Goal: Task Accomplishment & Management: Use online tool/utility

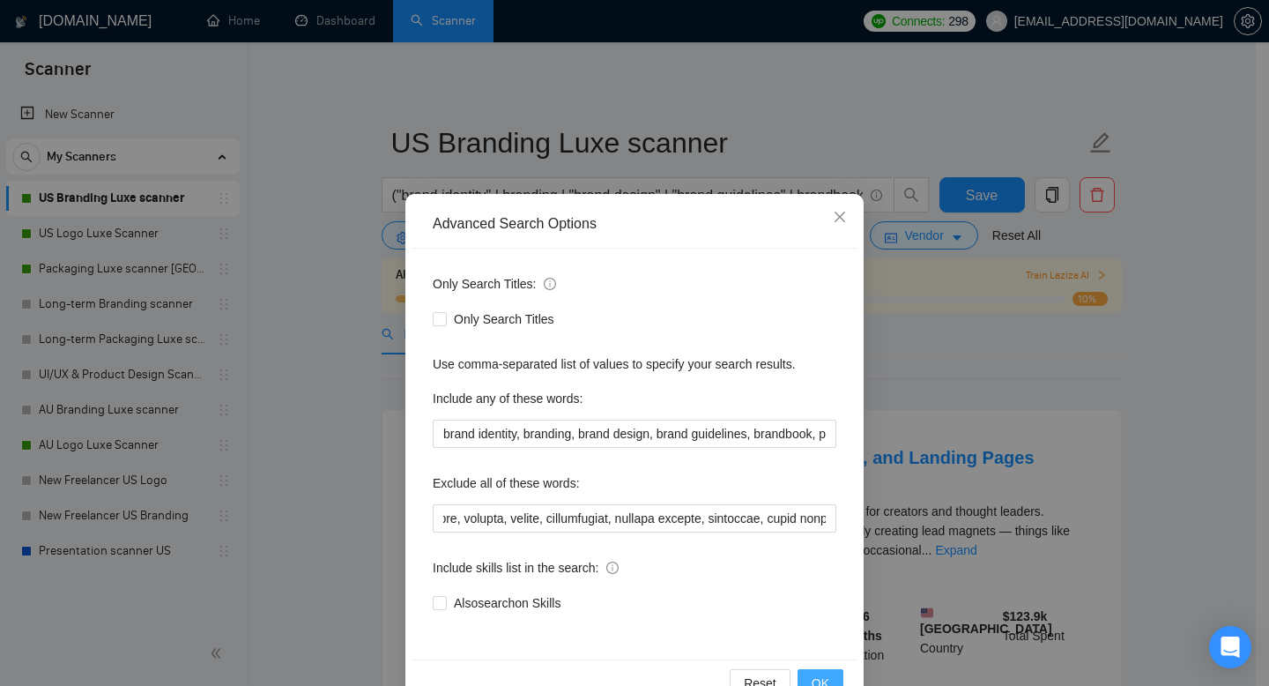
click at [812, 676] on span "OK" at bounding box center [821, 682] width 18 height 19
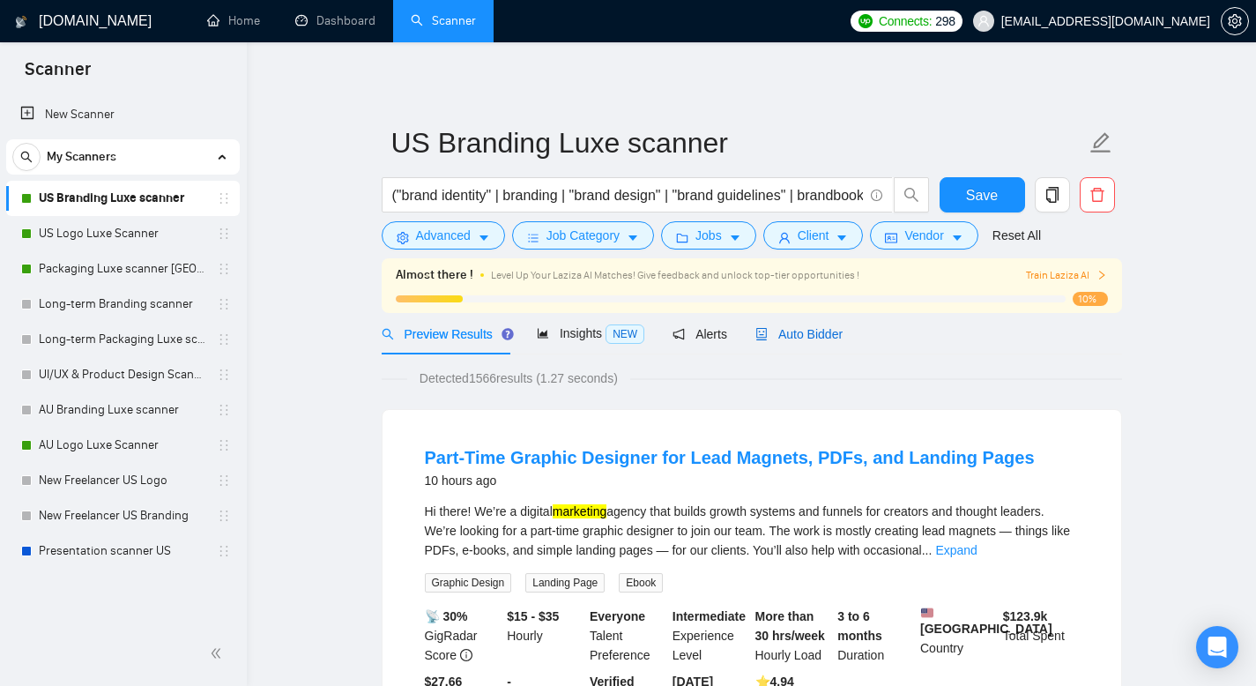
click at [819, 338] on span "Auto Bidder" at bounding box center [798, 334] width 87 height 14
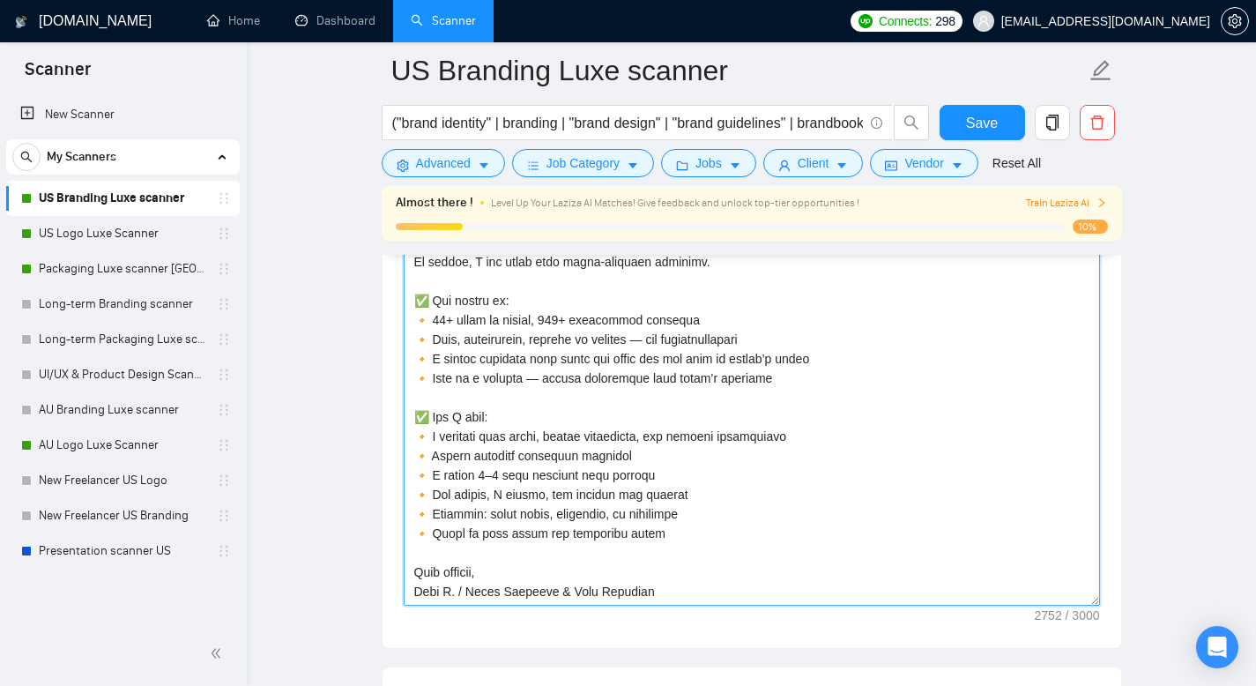
scroll to position [2185, 0]
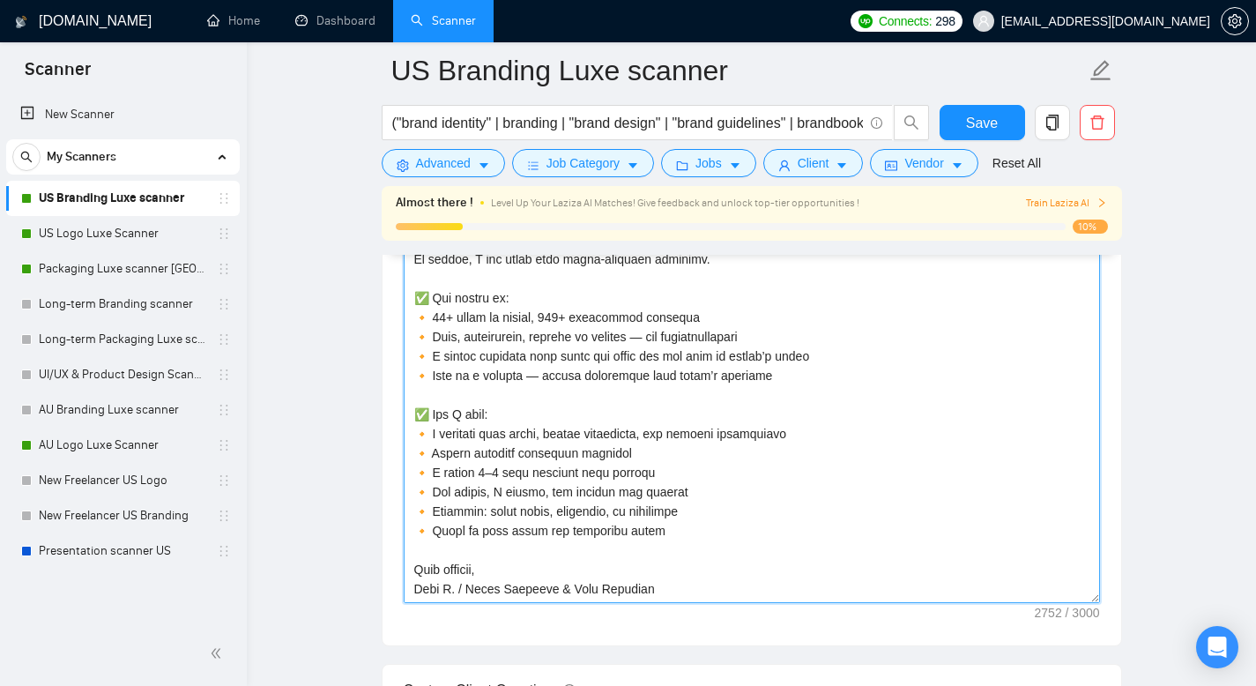
drag, startPoint x: 415, startPoint y: 378, endPoint x: 680, endPoint y: 628, distance: 364.7
click at [680, 629] on div "Cover letter template:" at bounding box center [751, 402] width 739 height 486
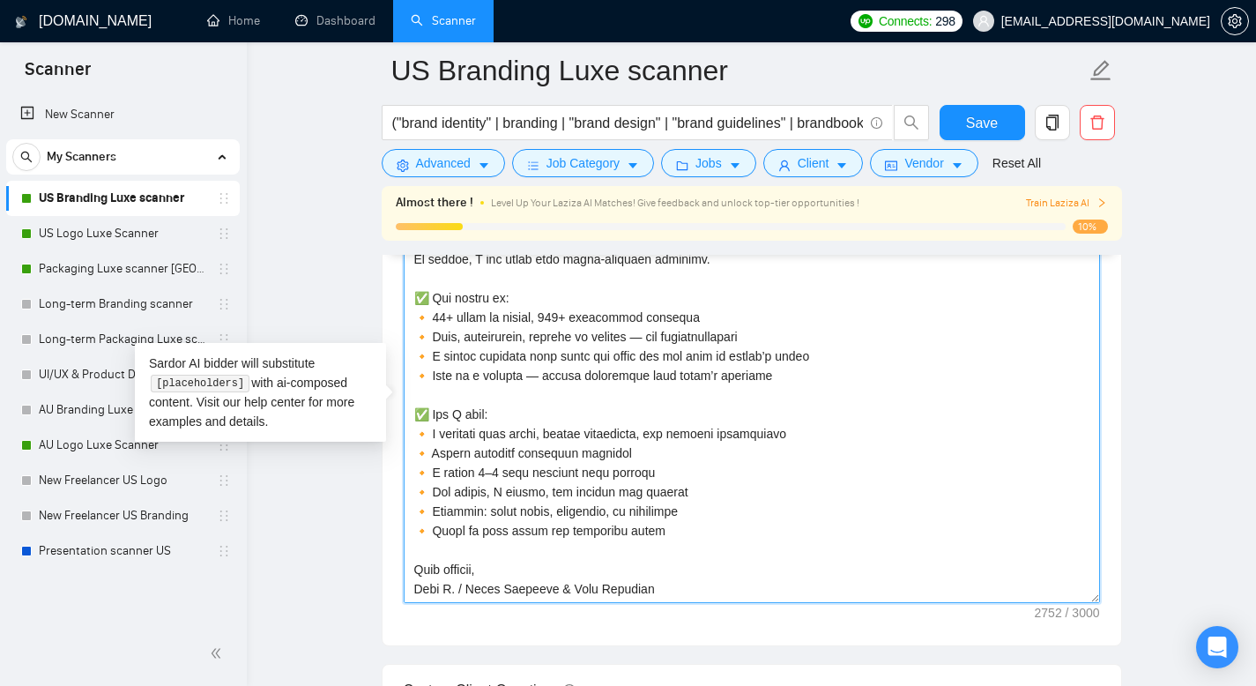
click at [553, 489] on textarea "Cover letter template:" at bounding box center [752, 404] width 696 height 397
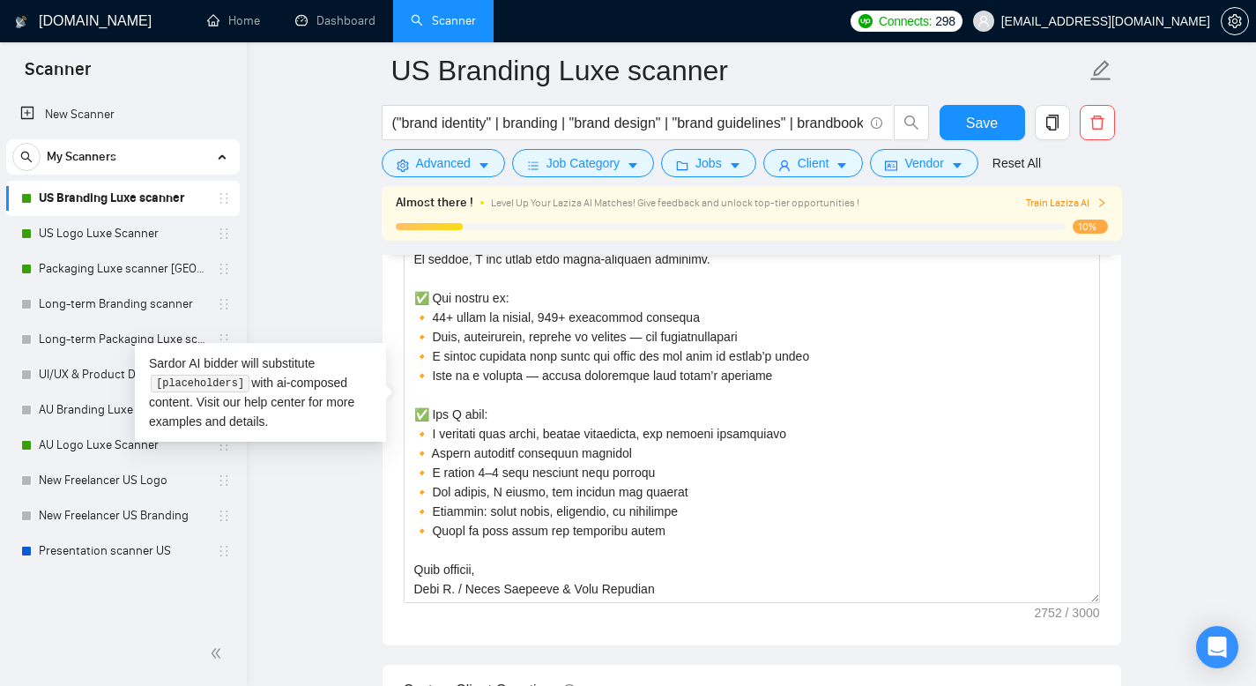
click at [782, 208] on span "Level Up Your Laziza AI Matches! Give feedback and unlock top-tier opportunitie…" at bounding box center [675, 203] width 368 height 12
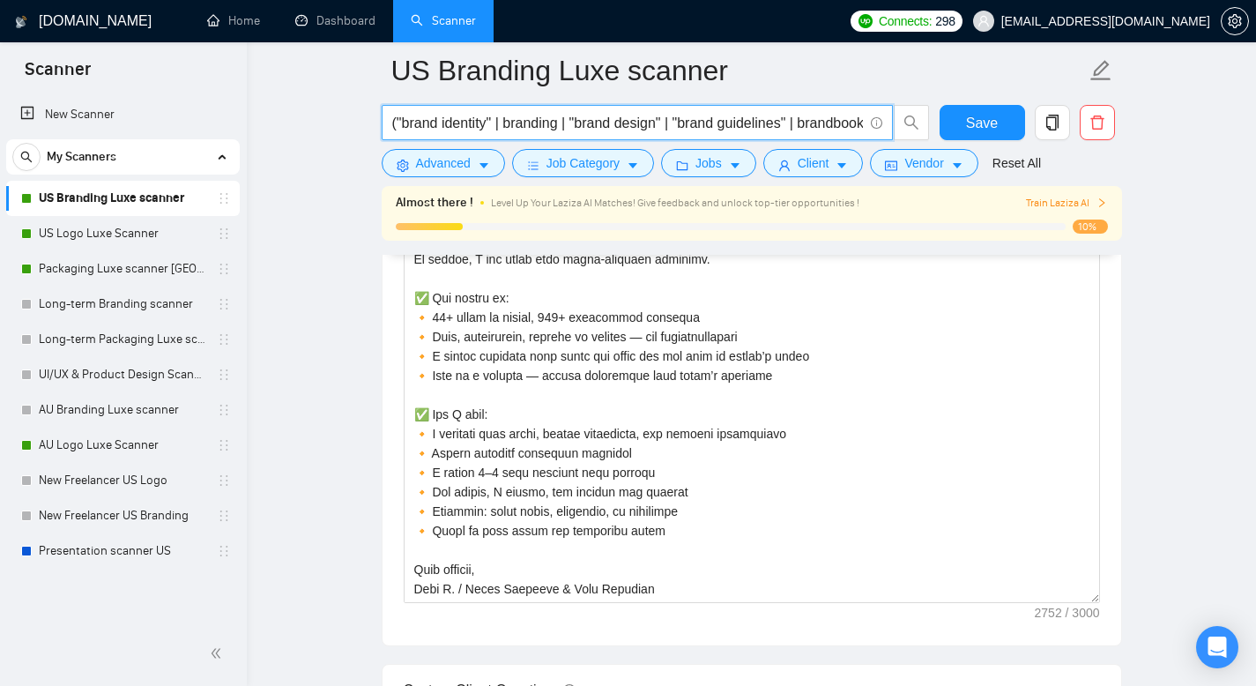
click at [616, 125] on input "("brand identity" | branding | "brand design" | "brand guidelines" | brandbook …" at bounding box center [627, 123] width 471 height 22
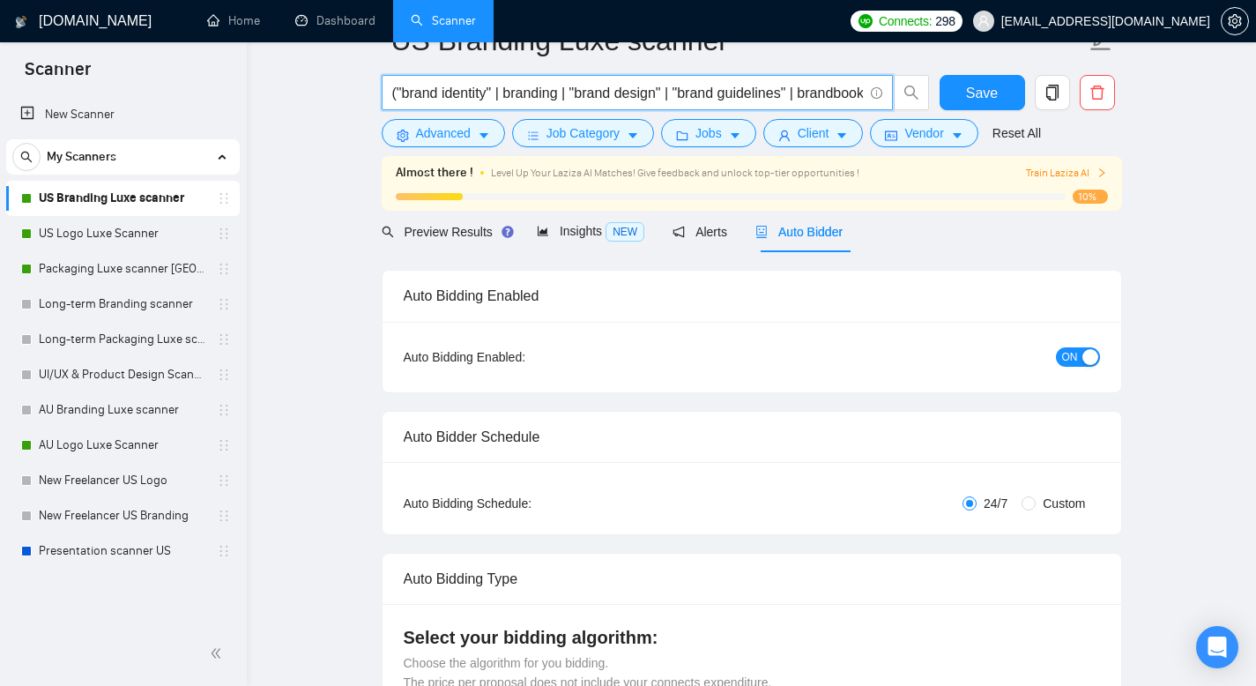
scroll to position [0, 0]
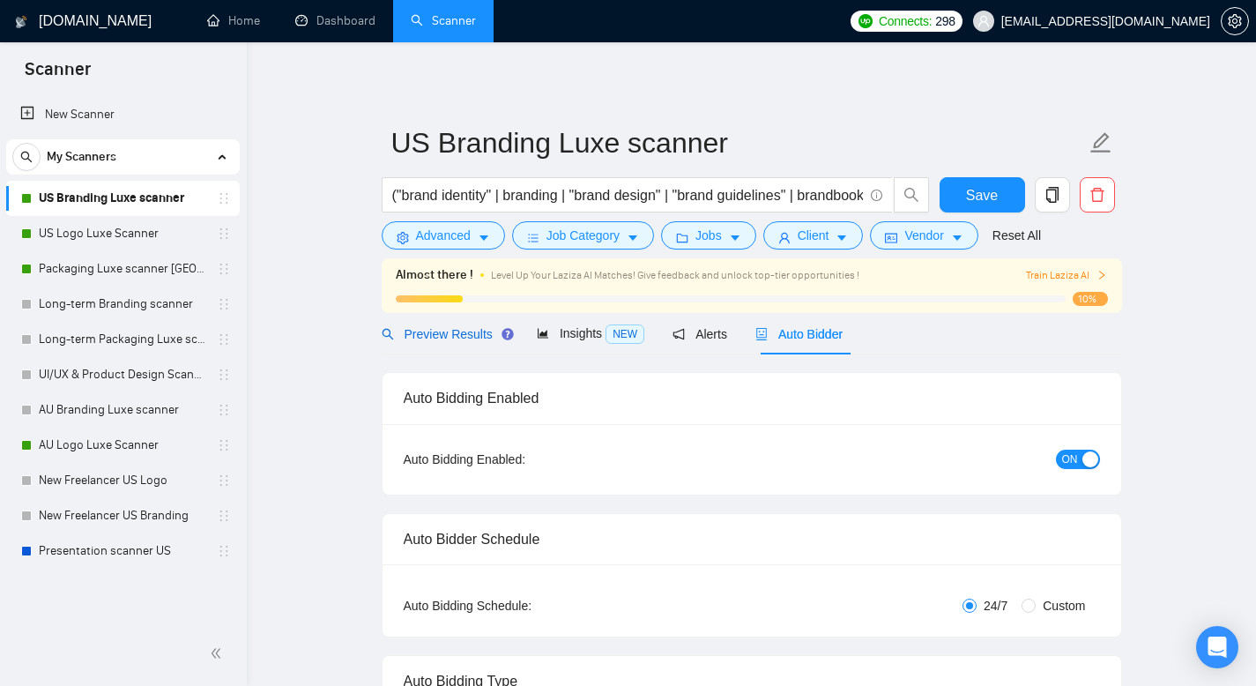
click at [481, 327] on span "Preview Results" at bounding box center [445, 334] width 127 height 14
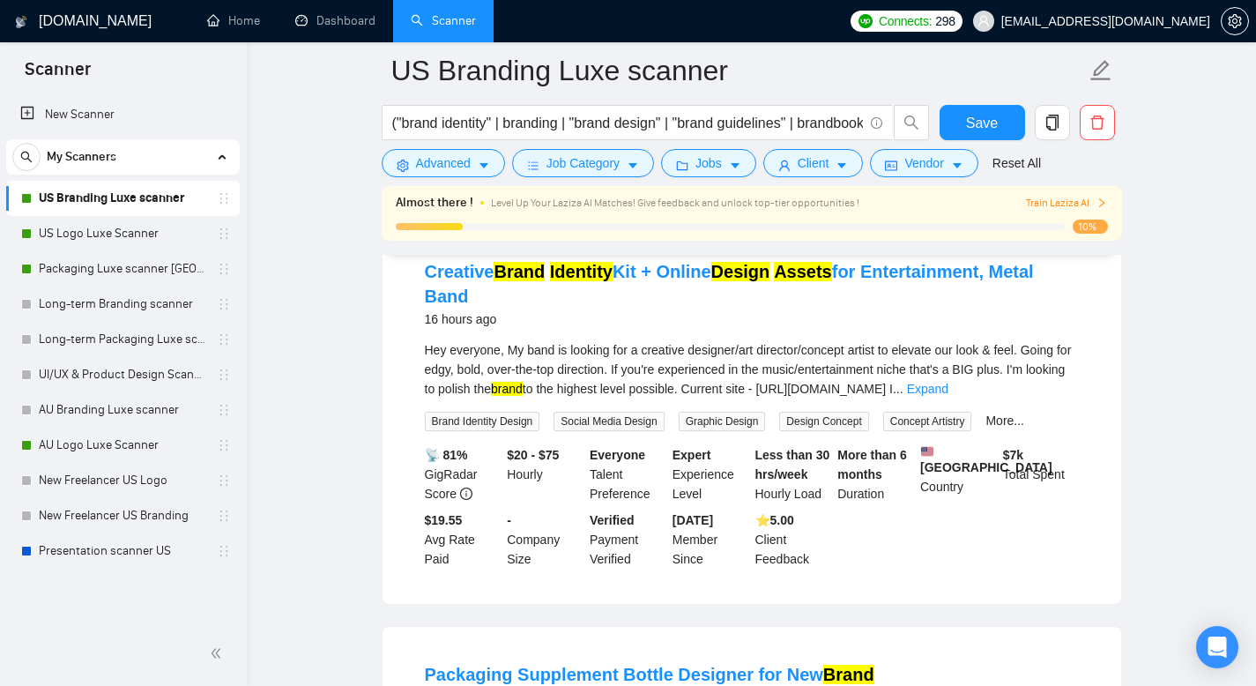
scroll to position [1361, 0]
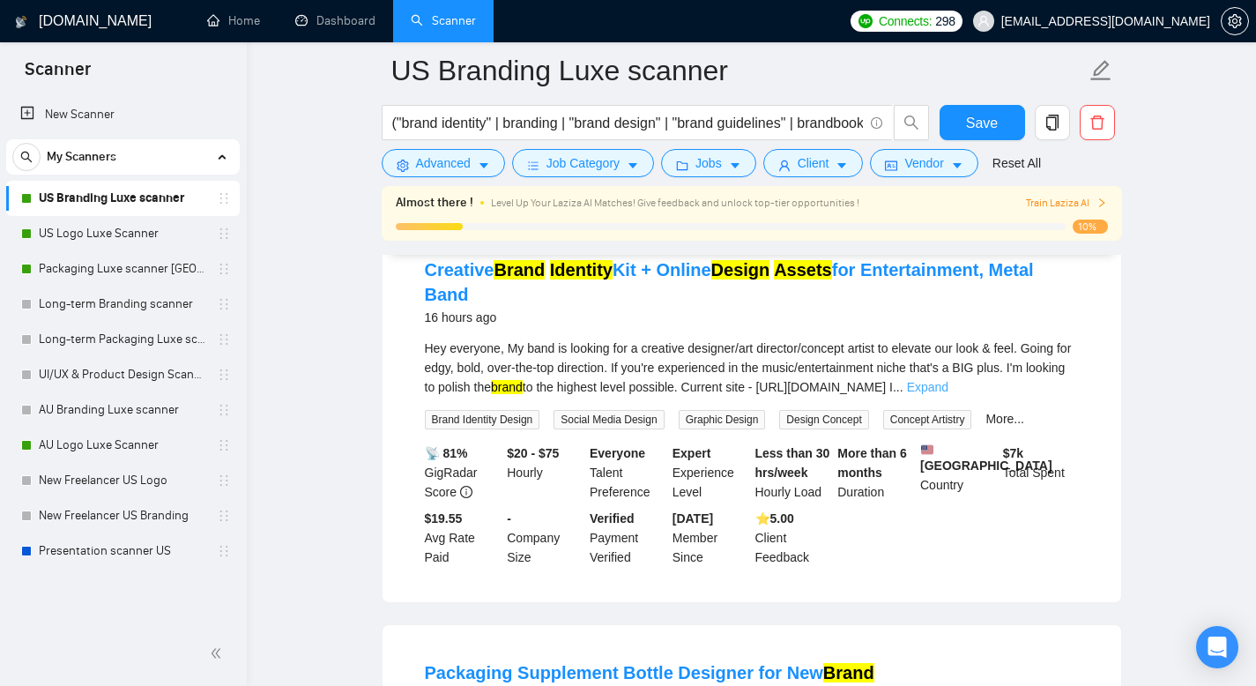
click at [948, 394] on link "Expand" at bounding box center [927, 387] width 41 height 14
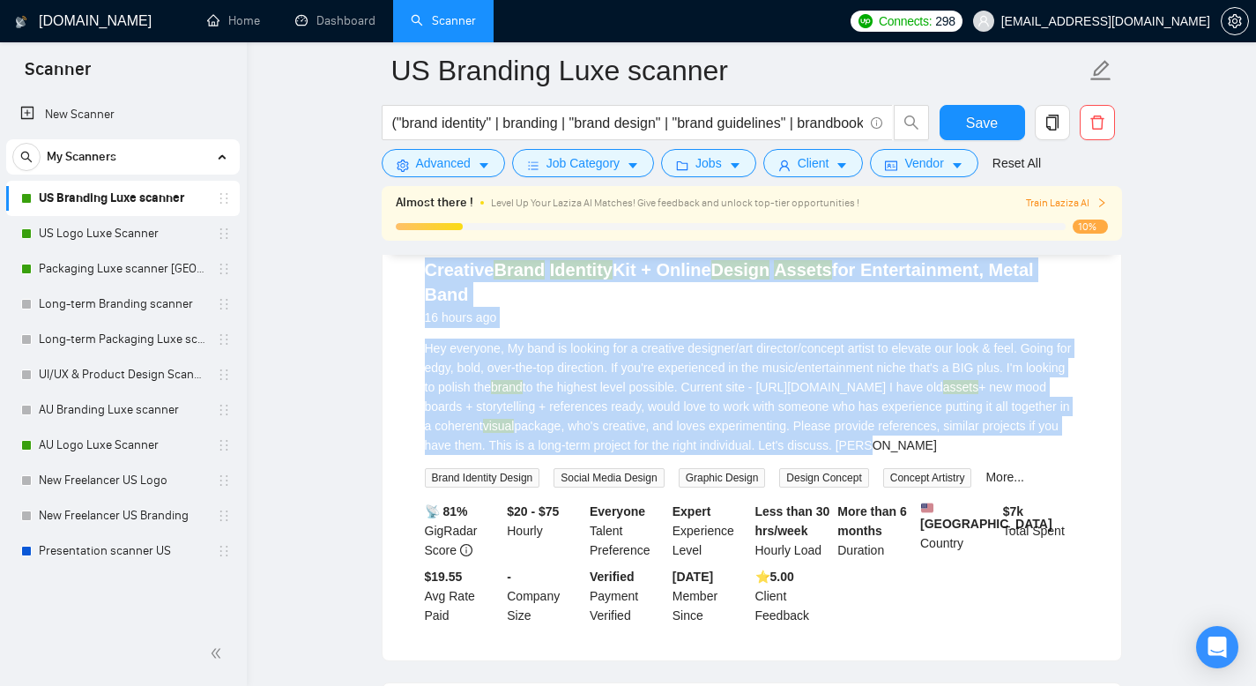
drag, startPoint x: 1073, startPoint y: 455, endPoint x: 393, endPoint y: 286, distance: 700.9
click at [388, 283] on div "Creative Brand Identity Kit + Online Design Assets for Entertainment, Metal Ban…" at bounding box center [751, 441] width 739 height 438
copy li "Creative Brand Identity Kit + Online Design Assets for Entertainment, Metal Ban…"
click at [97, 269] on link "Packaging Luxe scanner [GEOGRAPHIC_DATA]" at bounding box center [122, 268] width 167 height 35
click at [977, 119] on span "Save" at bounding box center [982, 123] width 32 height 22
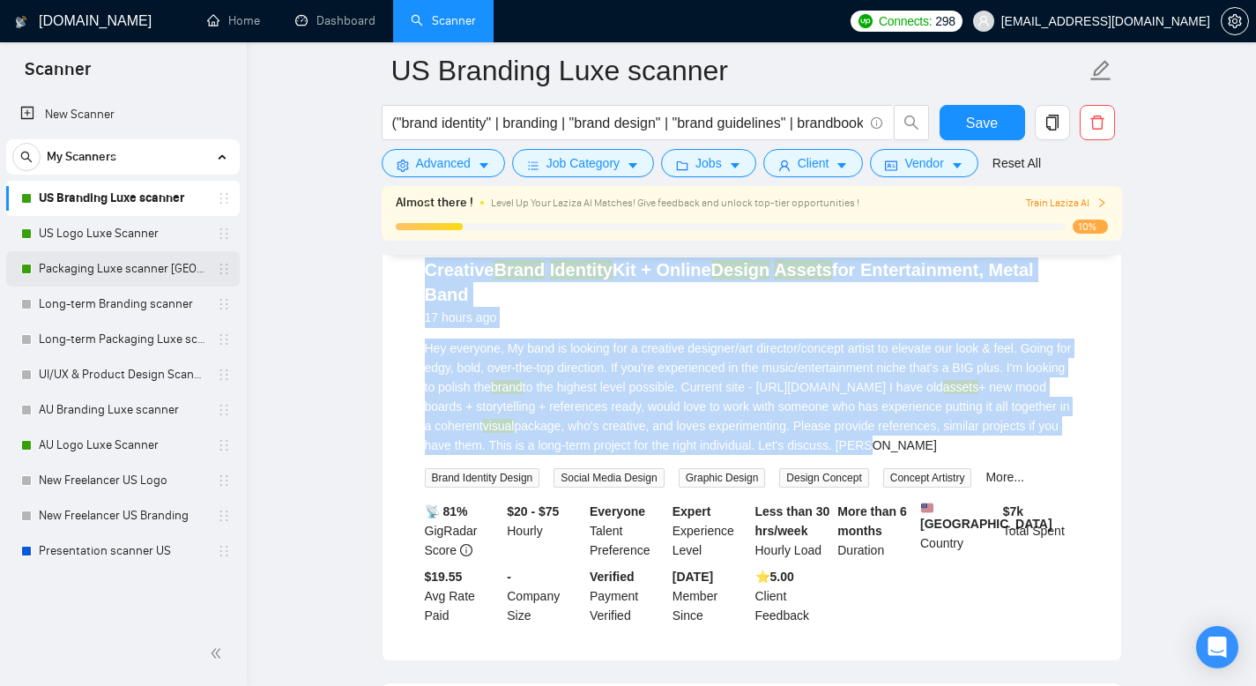
click at [122, 254] on link "Packaging Luxe scanner [GEOGRAPHIC_DATA]" at bounding box center [122, 268] width 167 height 35
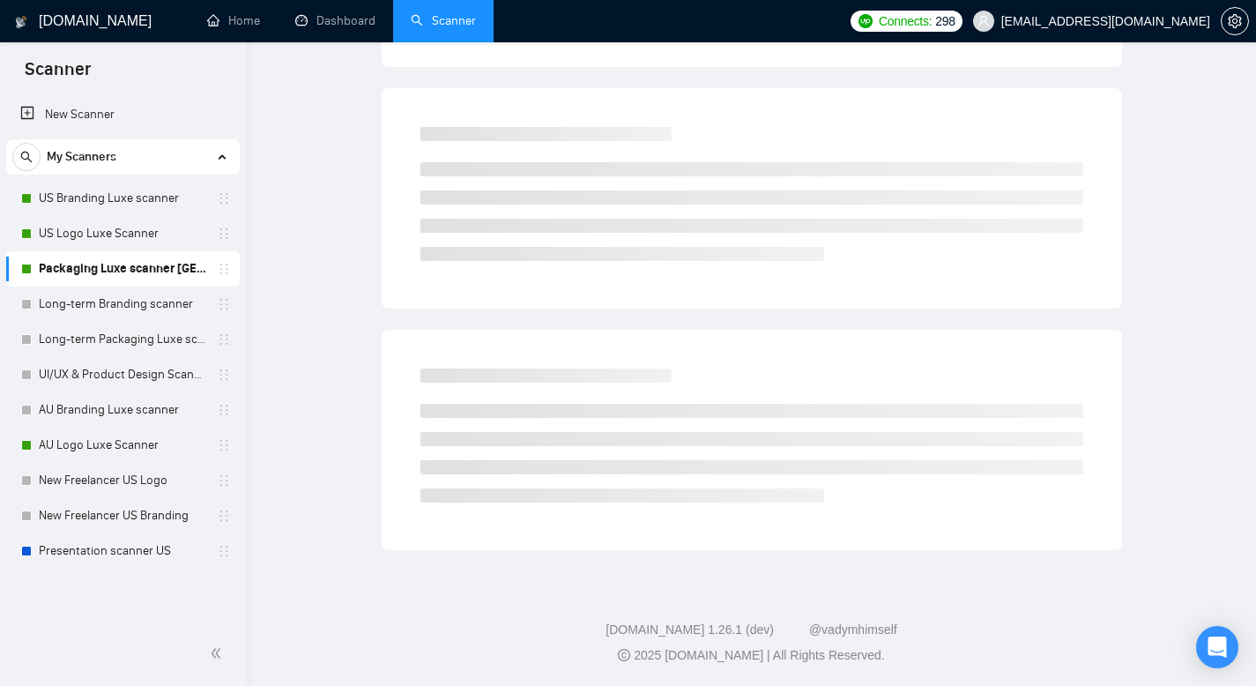
scroll to position [12, 0]
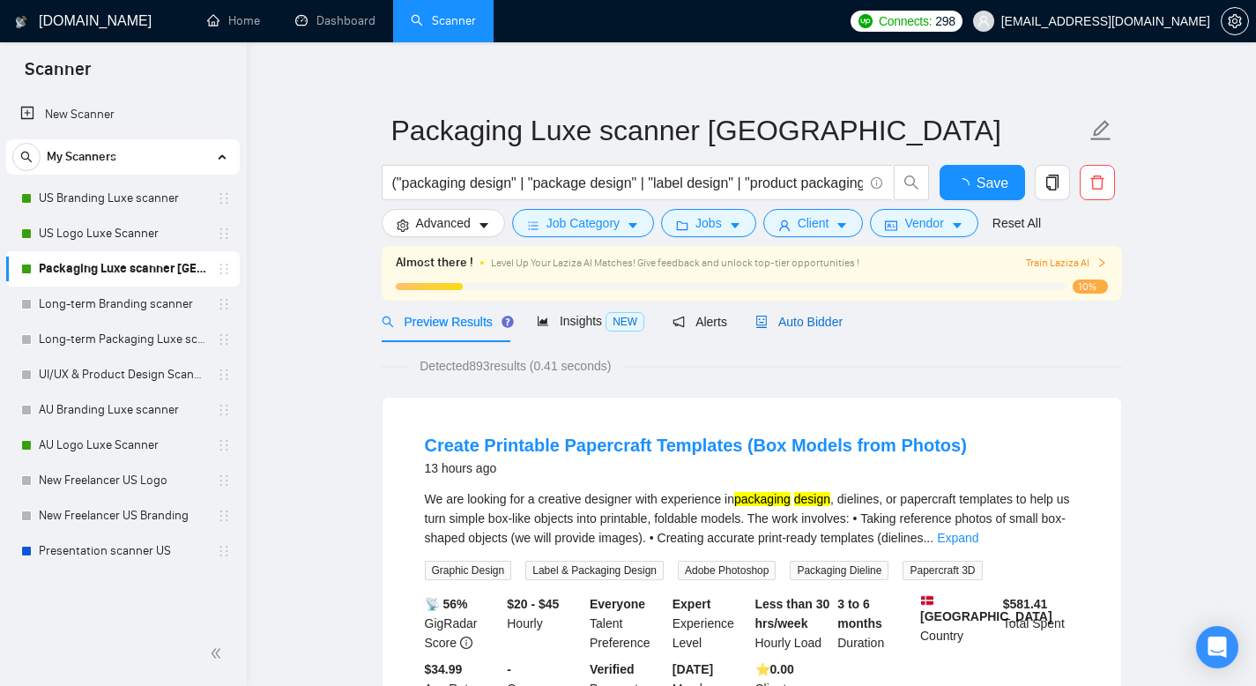
click at [803, 315] on span "Auto Bidder" at bounding box center [798, 322] width 87 height 14
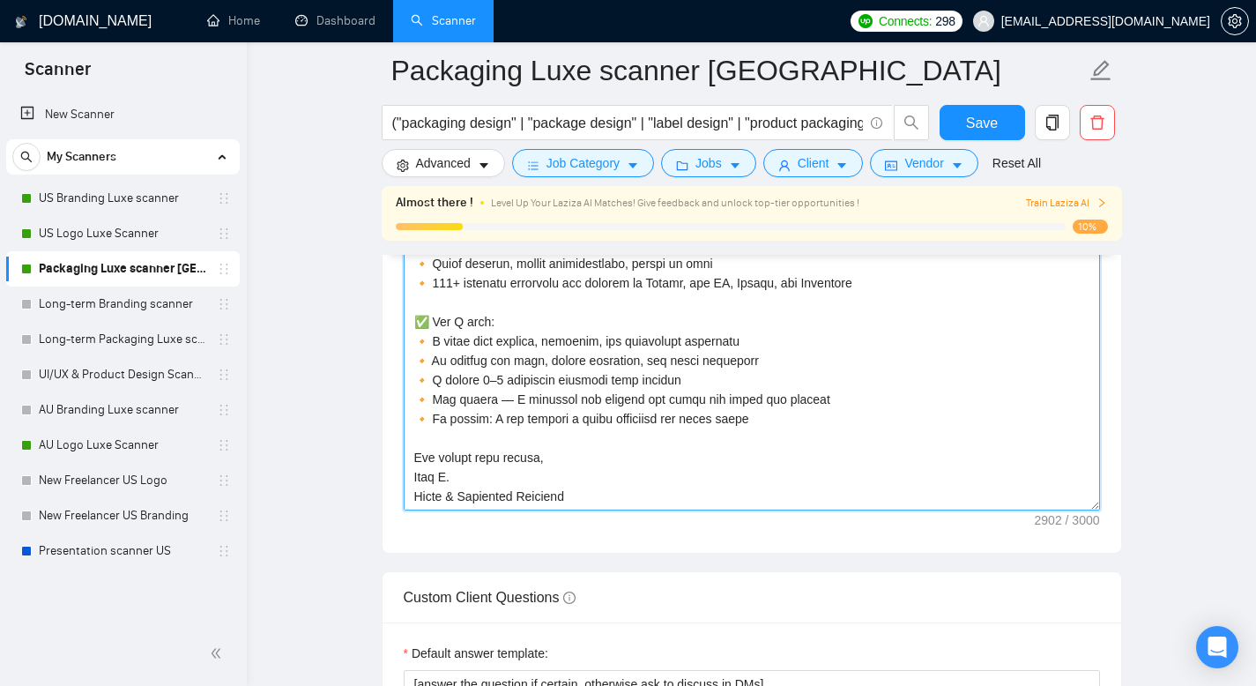
scroll to position [2276, 0]
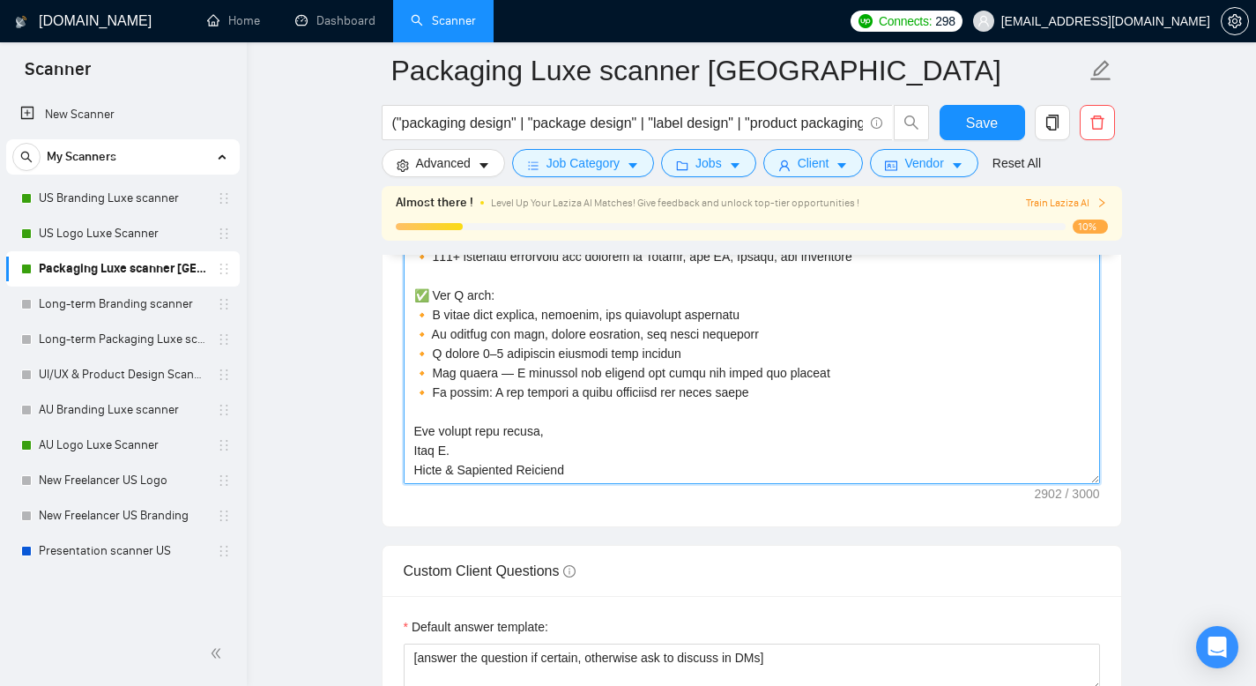
drag, startPoint x: 410, startPoint y: 468, endPoint x: 732, endPoint y: 501, distance: 324.3
click at [732, 484] on textarea "Cover letter template:" at bounding box center [752, 285] width 696 height 397
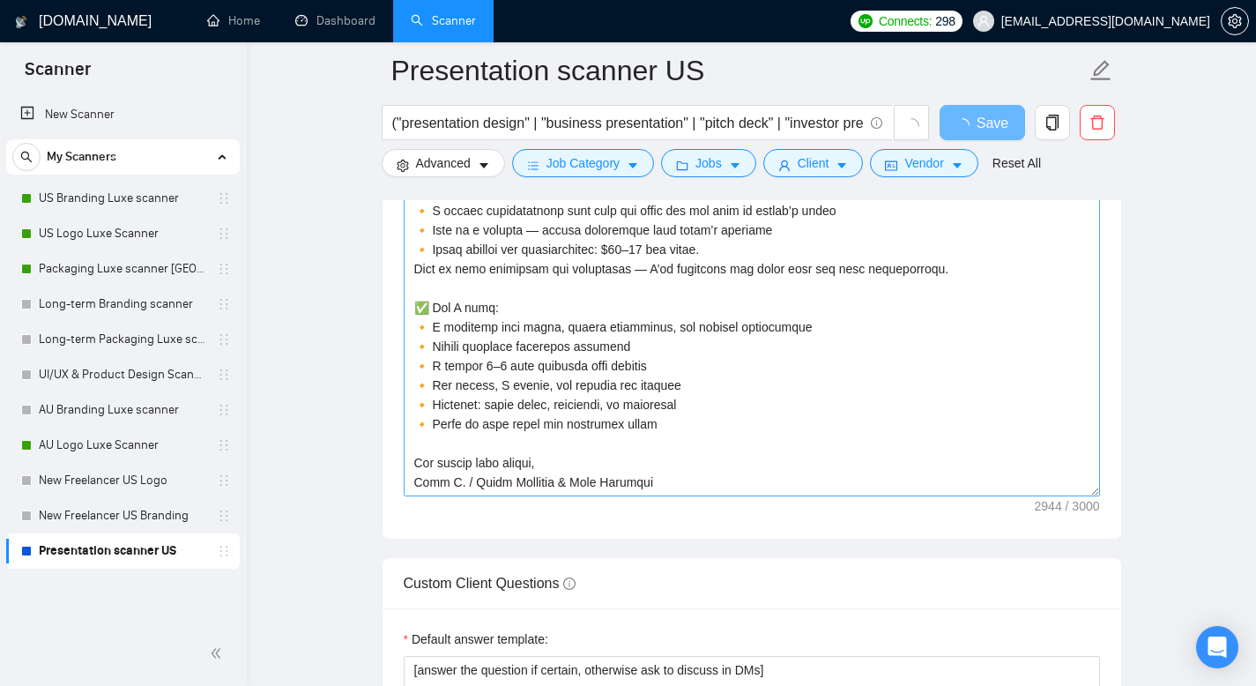
scroll to position [2152, 0]
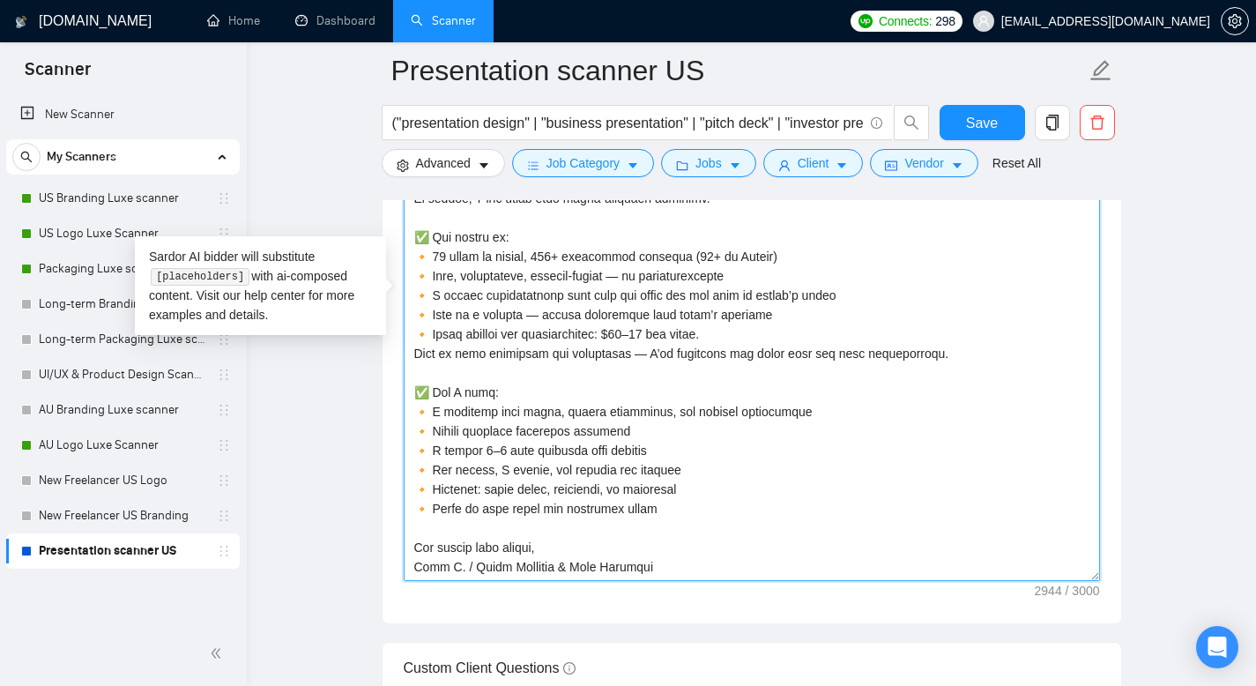
drag, startPoint x: 656, startPoint y: 481, endPoint x: 410, endPoint y: 461, distance: 246.7
click at [410, 461] on textarea "Cover letter template:" at bounding box center [752, 382] width 696 height 397
click at [545, 551] on textarea "Cover letter template:" at bounding box center [752, 382] width 696 height 397
drag, startPoint x: 620, startPoint y: 593, endPoint x: 396, endPoint y: 567, distance: 226.3
click at [396, 567] on div "Cover letter template:" at bounding box center [751, 380] width 739 height 486
